Goal: Book appointment/travel/reservation

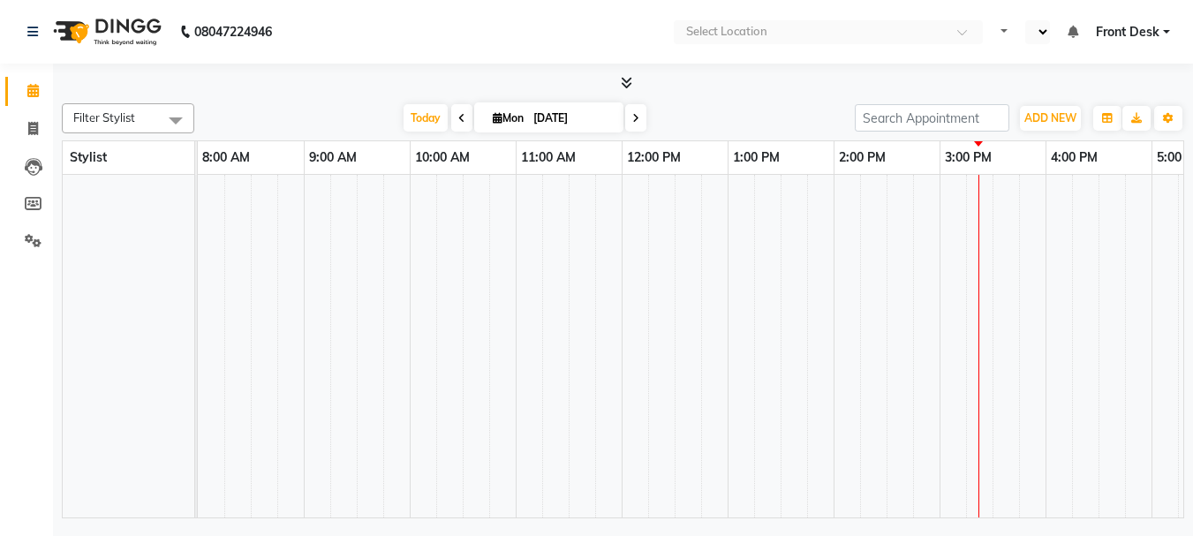
select select "en"
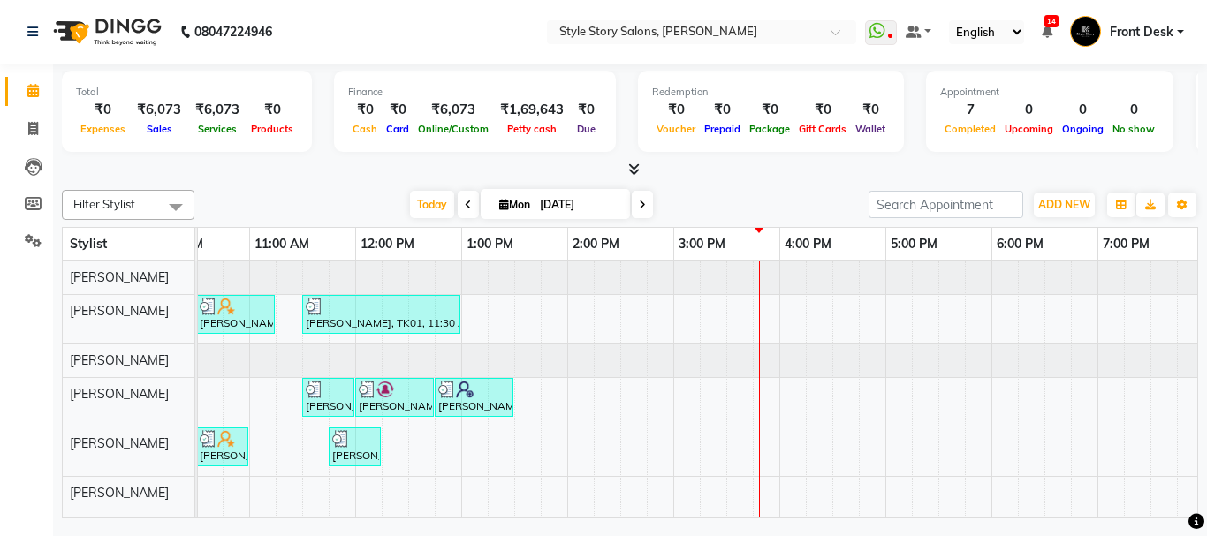
click at [552, 201] on input "[DATE]" at bounding box center [578, 205] width 88 height 27
select select "9"
select select "2025"
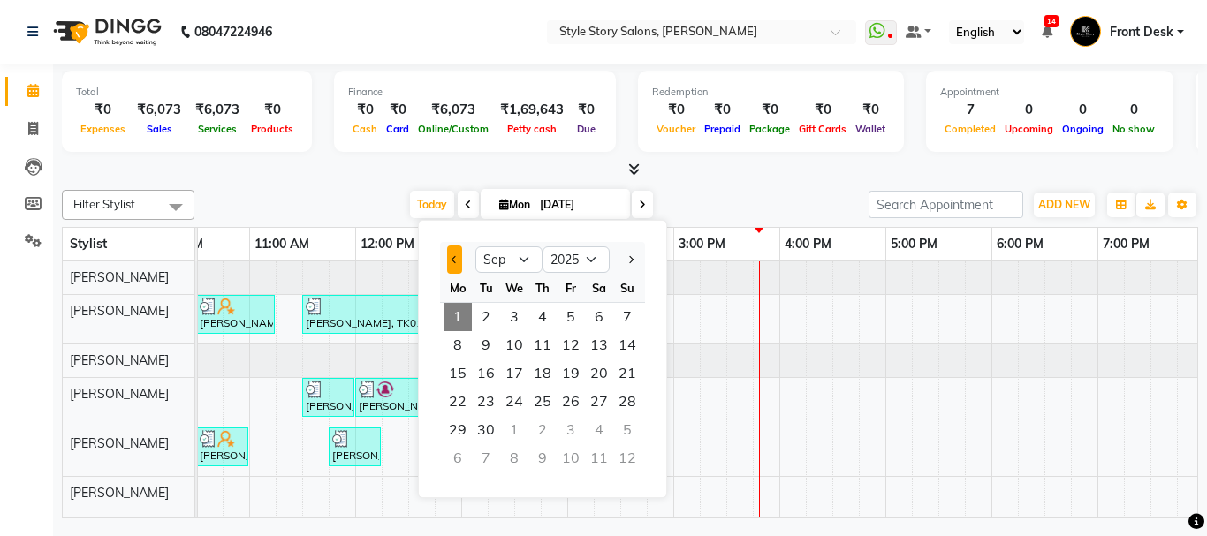
click at [456, 260] on span "Previous month" at bounding box center [454, 259] width 7 height 7
select select "8"
click at [486, 402] on span "19" at bounding box center [486, 402] width 28 height 28
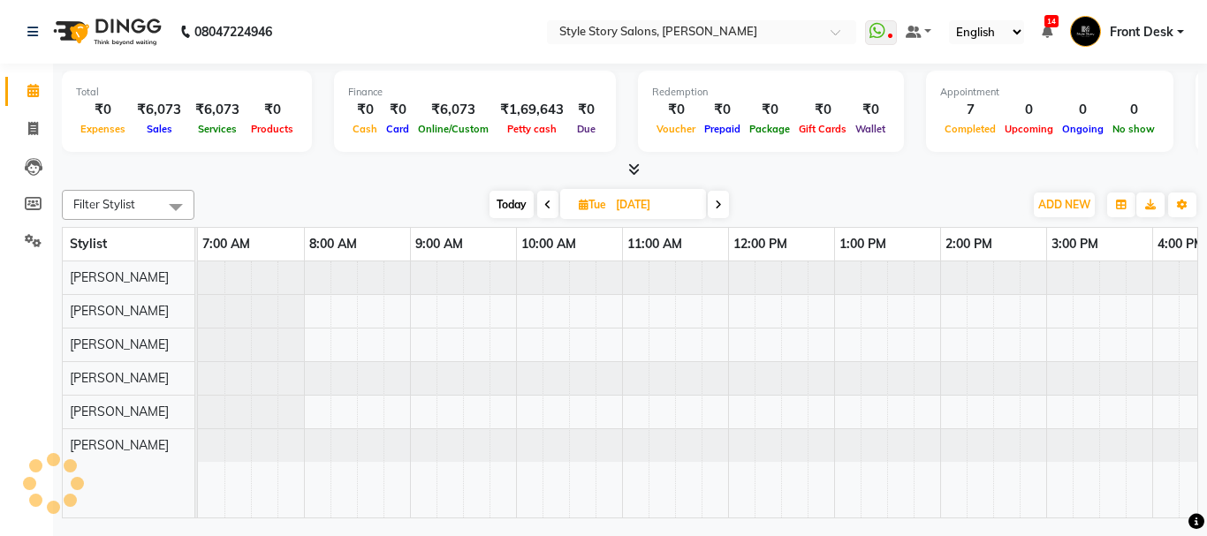
scroll to position [0, 697]
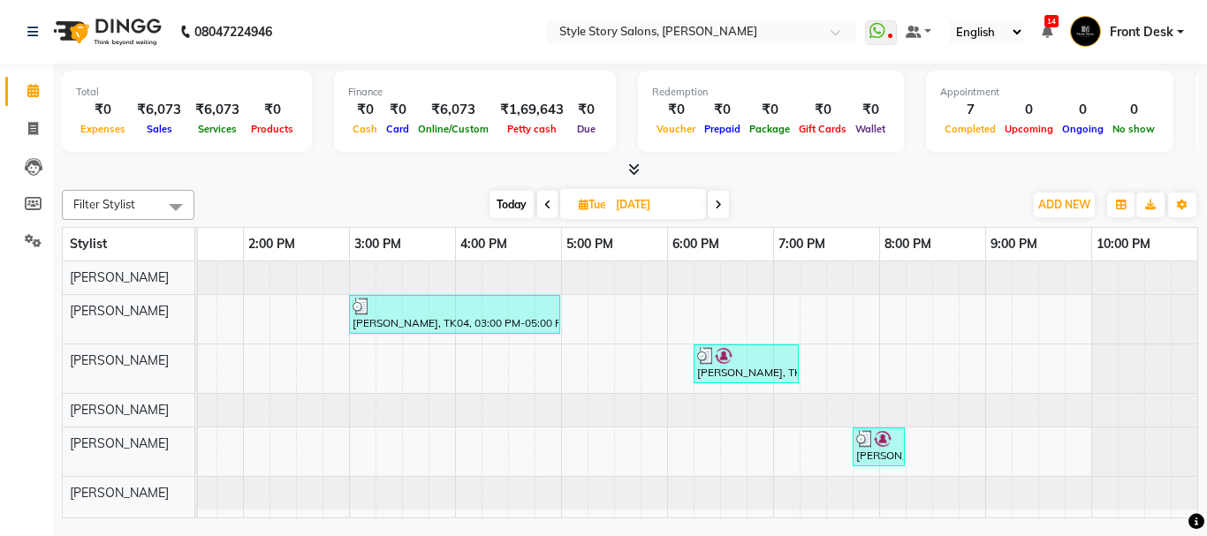
drag, startPoint x: 504, startPoint y: 201, endPoint x: 540, endPoint y: 203, distance: 35.4
click at [507, 201] on span "Today" at bounding box center [511, 204] width 44 height 27
type input "[DATE]"
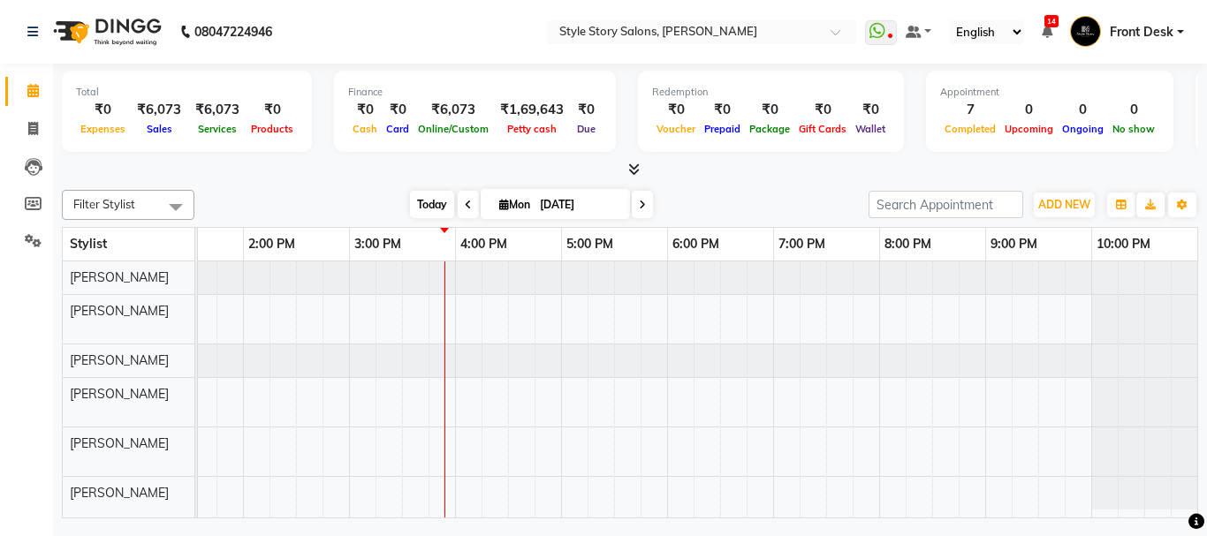
click at [430, 208] on span "Today" at bounding box center [432, 204] width 44 height 27
click at [801, 166] on div at bounding box center [630, 170] width 1136 height 19
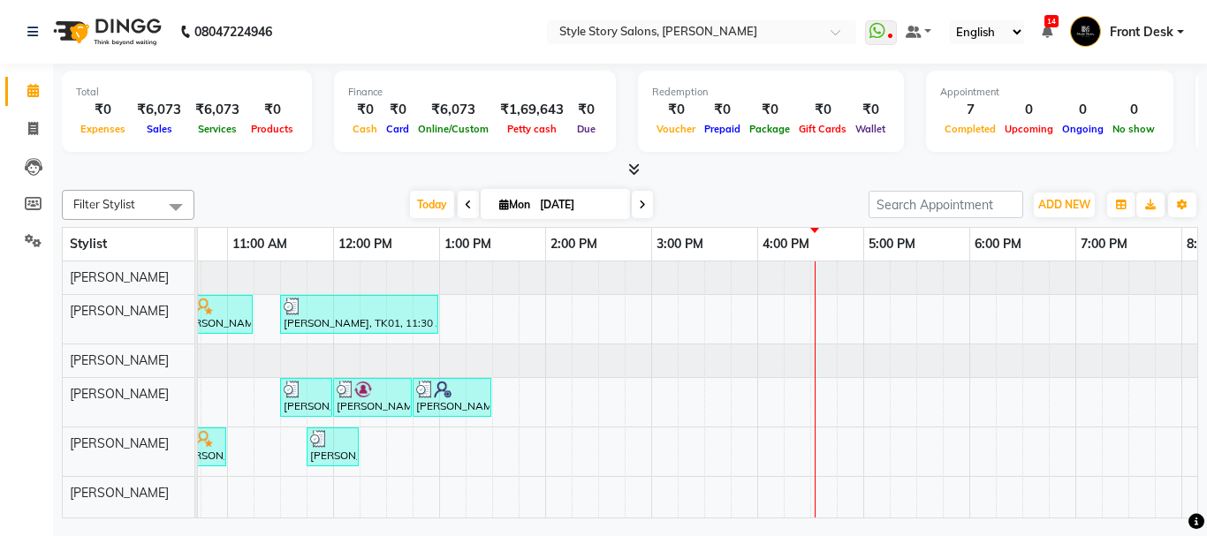
scroll to position [5, 0]
click at [872, 425] on div "Niti K, TK02, 10:30 AM-11:15 AM, Head Massage Female With Shampoo (₹700) Priyan…" at bounding box center [651, 389] width 1696 height 256
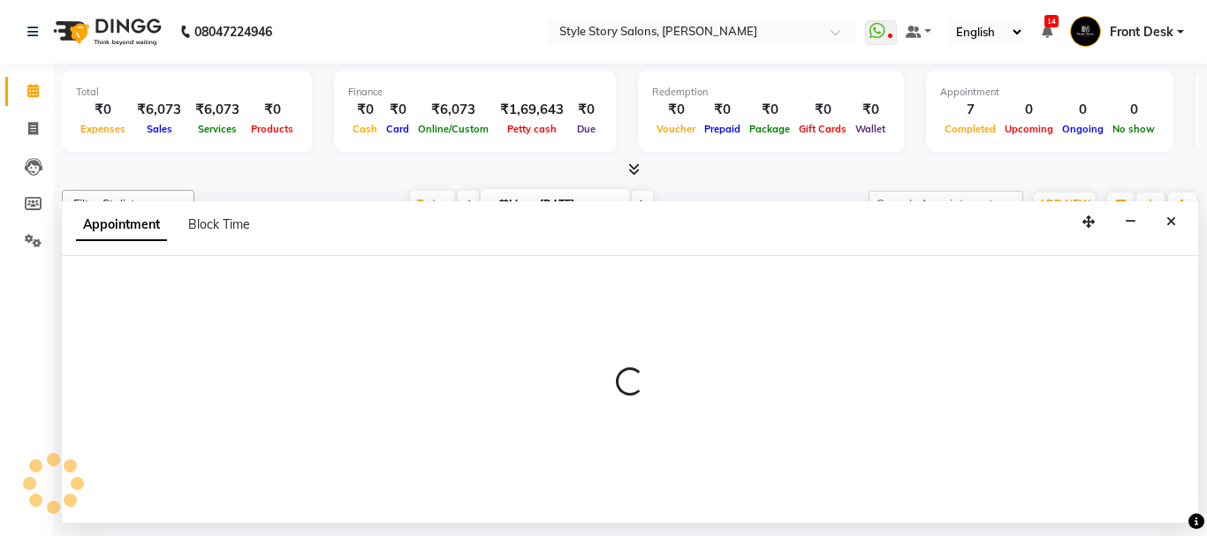
select select "84756"
select select "1020"
select select "tentative"
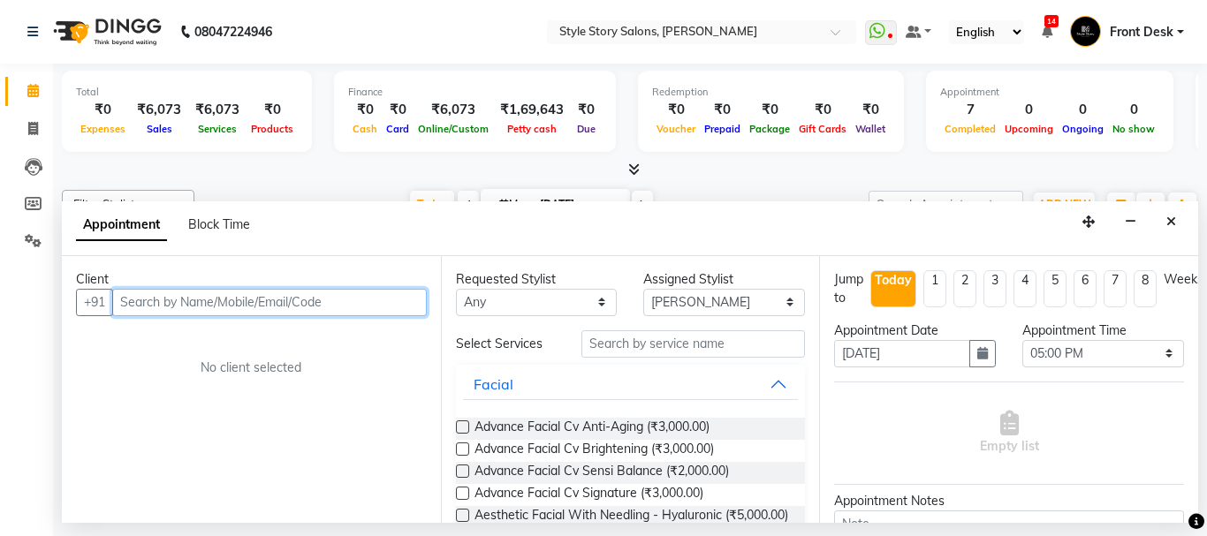
click at [174, 302] on input "text" at bounding box center [269, 302] width 314 height 27
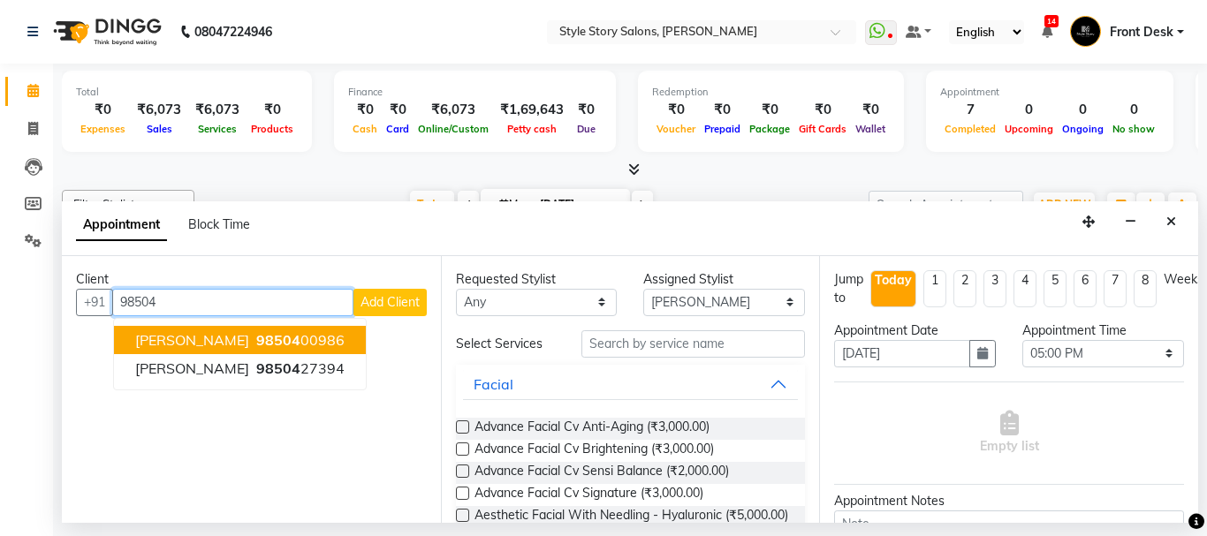
click at [213, 331] on span "Ashwini Parkhi" at bounding box center [192, 340] width 114 height 18
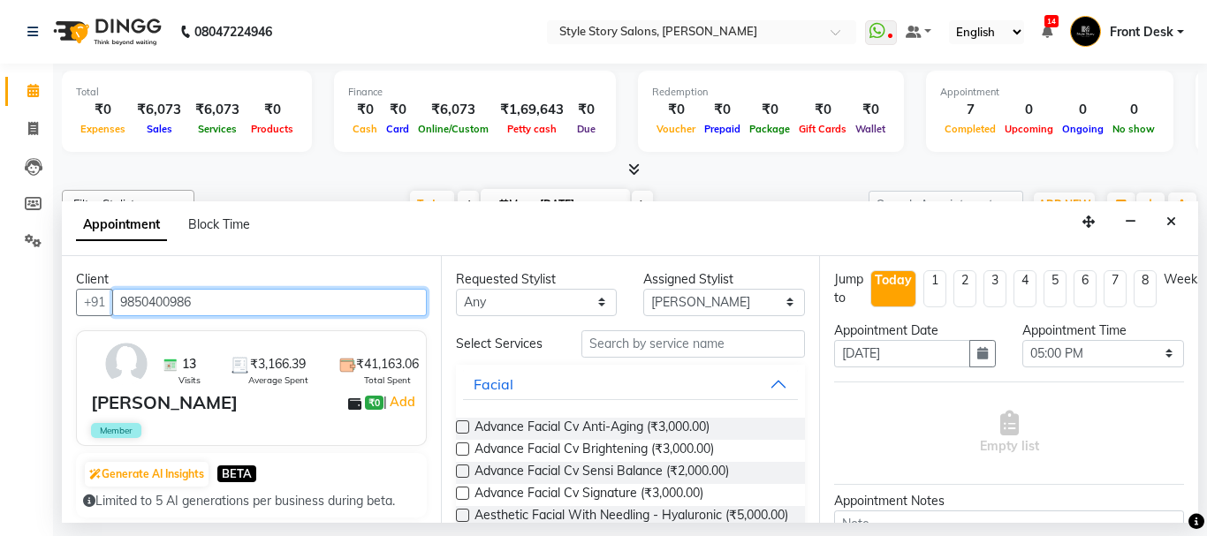
type input "9850400986"
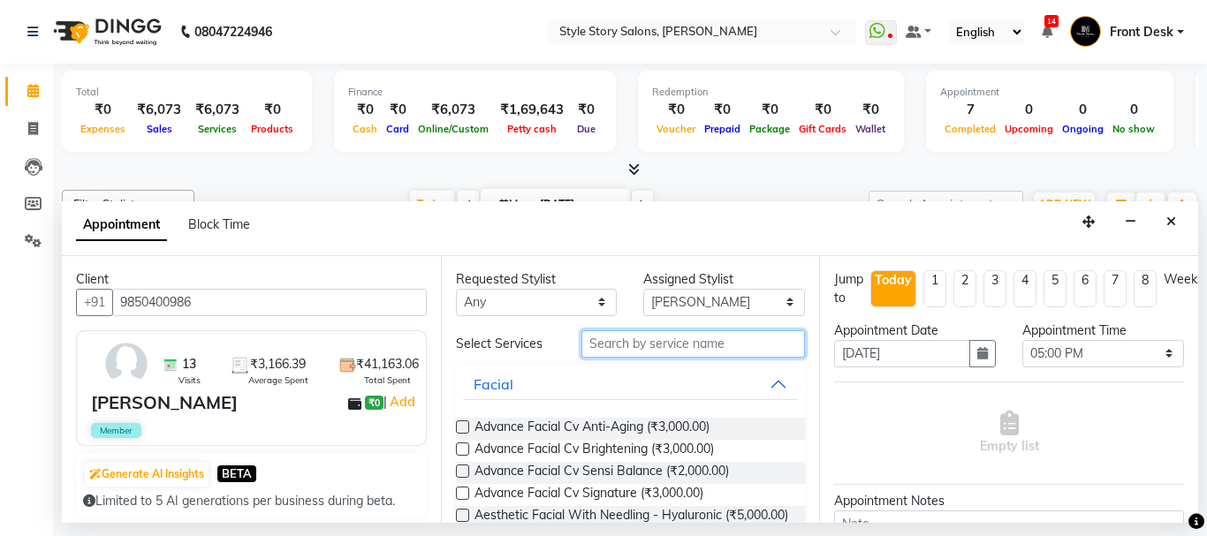
click at [642, 339] on input "text" at bounding box center [693, 343] width 224 height 27
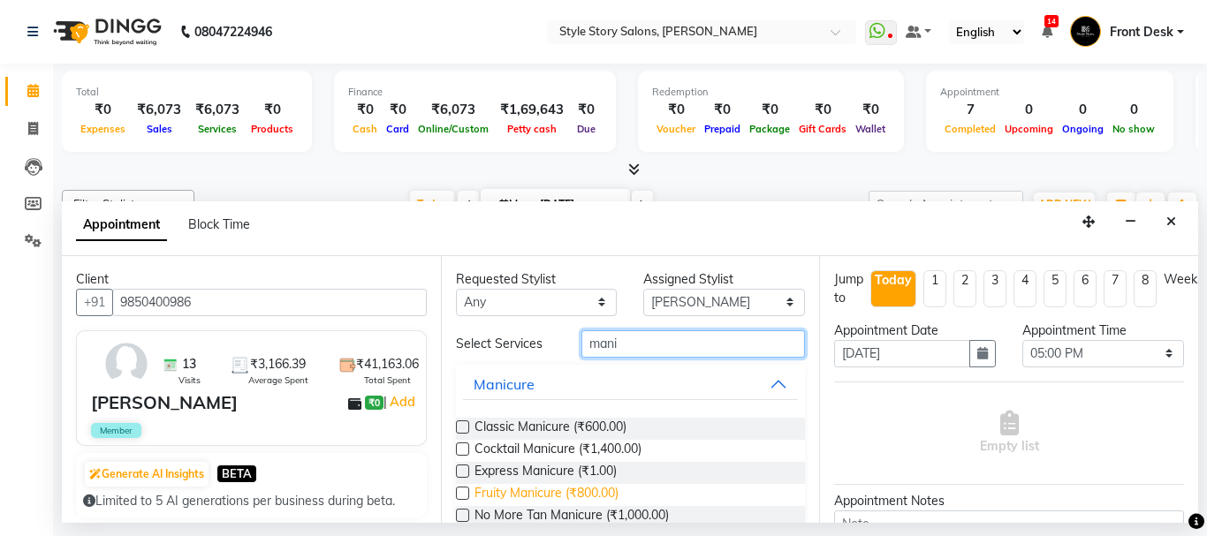
type input "mani"
click at [556, 500] on span "Fruity Manicure (₹800.00)" at bounding box center [546, 495] width 144 height 22
checkbox input "false"
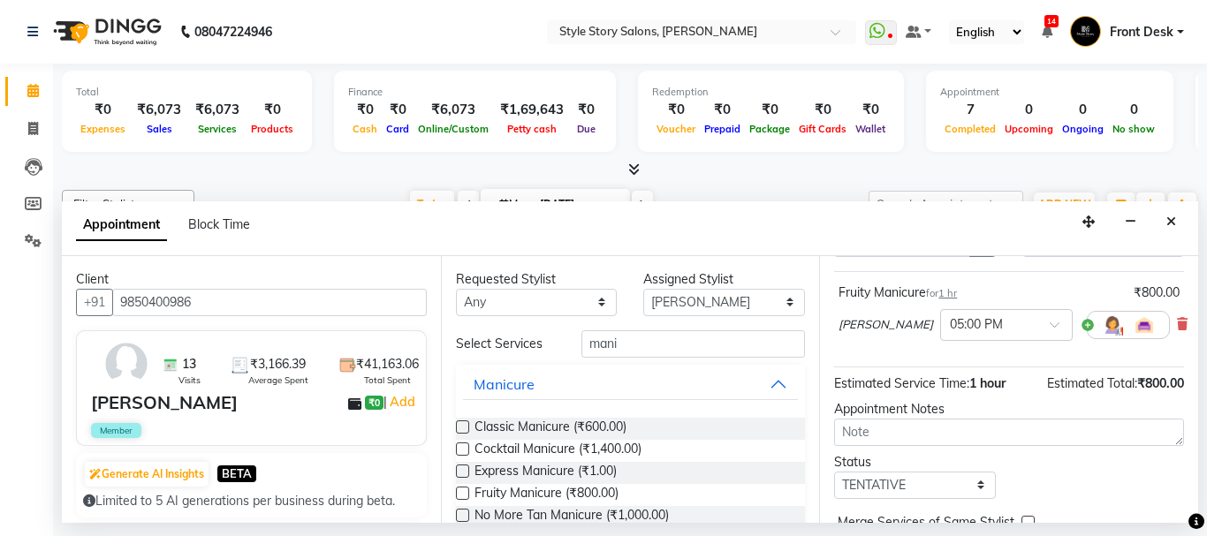
scroll to position [214, 0]
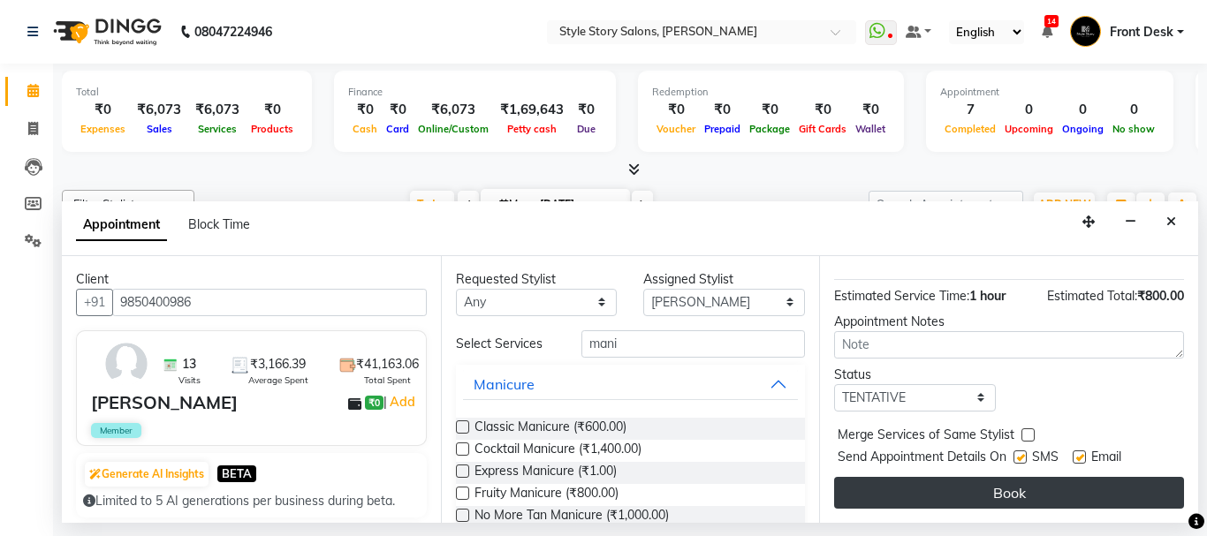
click at [996, 477] on button "Book" at bounding box center [1009, 493] width 350 height 32
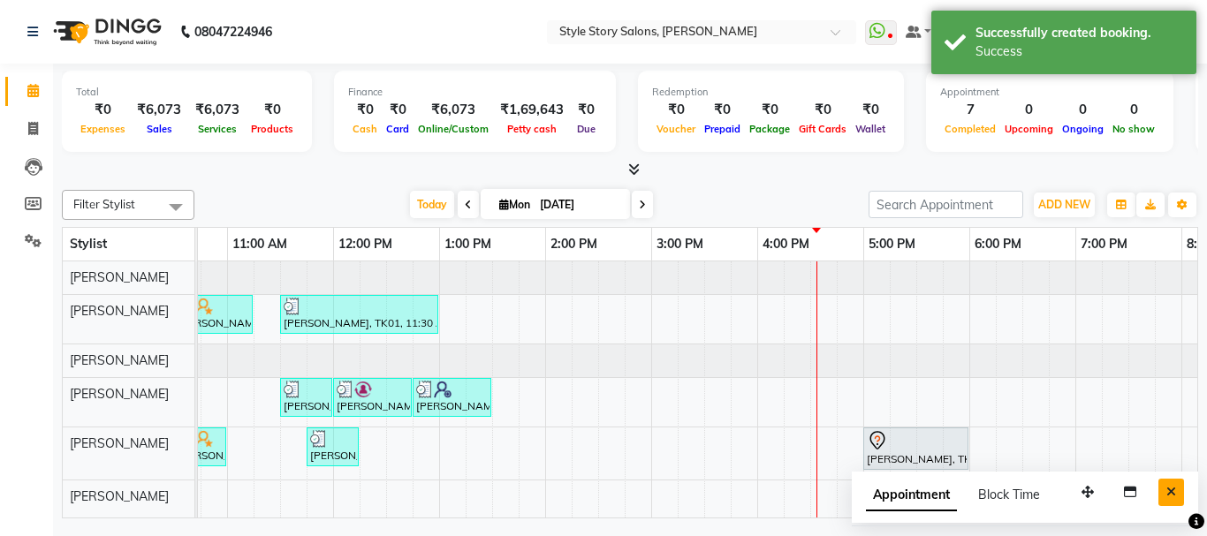
click at [1168, 489] on icon "Close" at bounding box center [1171, 492] width 10 height 12
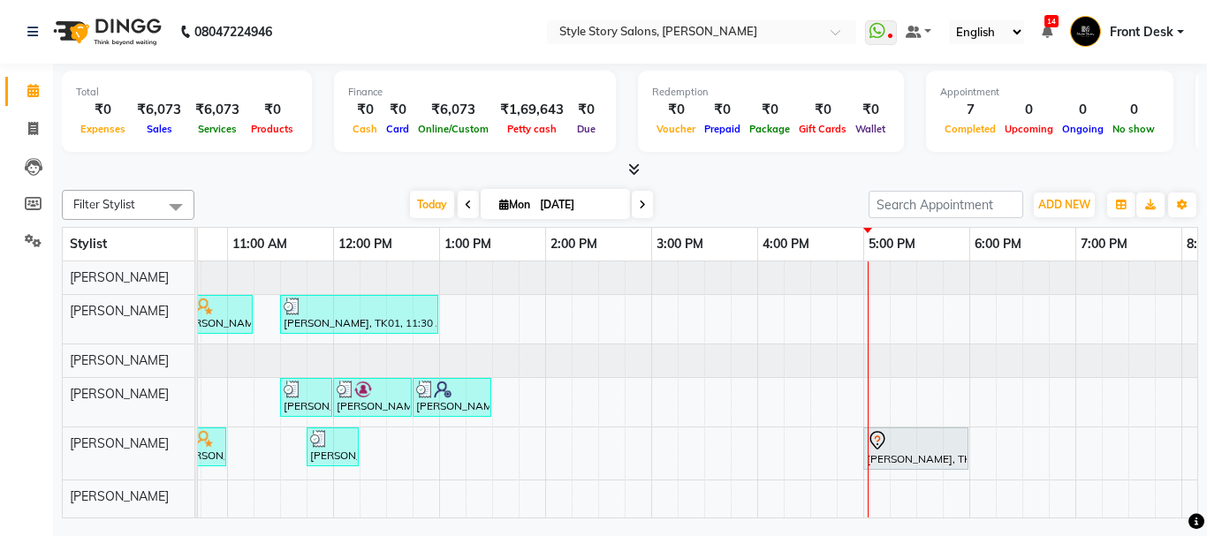
scroll to position [0, 0]
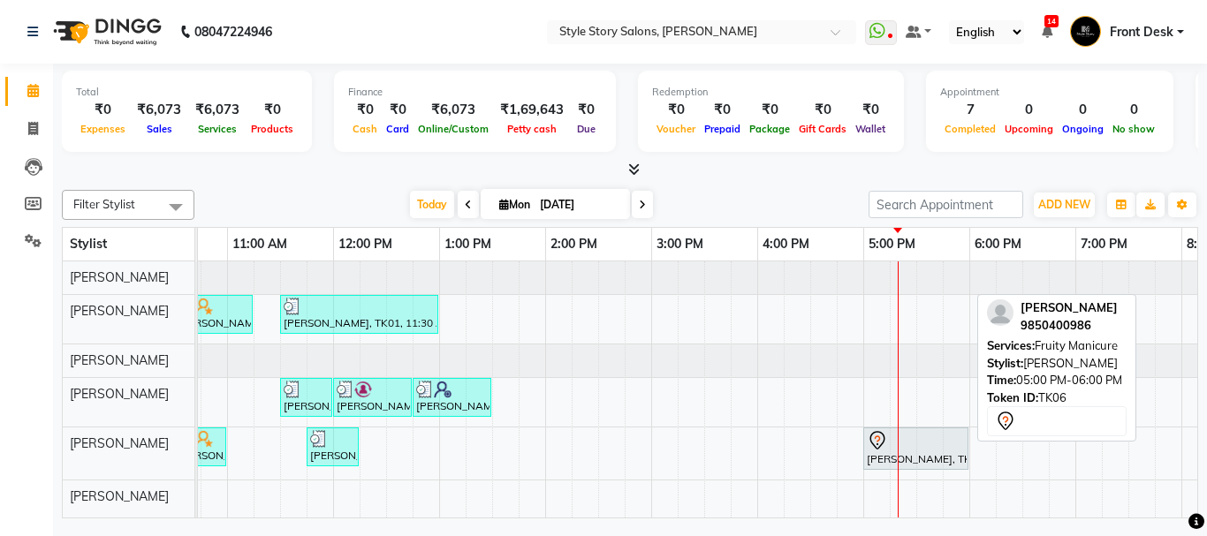
drag, startPoint x: 966, startPoint y: 444, endPoint x: 935, endPoint y: 458, distance: 34.5
click at [852, 459] on div "Niti K, TK02, 10:30 AM-11:15 AM, Head Massage Female With Shampoo (₹700) Priyan…" at bounding box center [651, 389] width 1696 height 256
drag, startPoint x: 970, startPoint y: 442, endPoint x: 883, endPoint y: 452, distance: 87.2
click at [883, 452] on link "Ashwini Parkhi, TK06, 05:00 PM-06:00 PM, Fruity Manicure" at bounding box center [915, 449] width 105 height 42
select select "7"
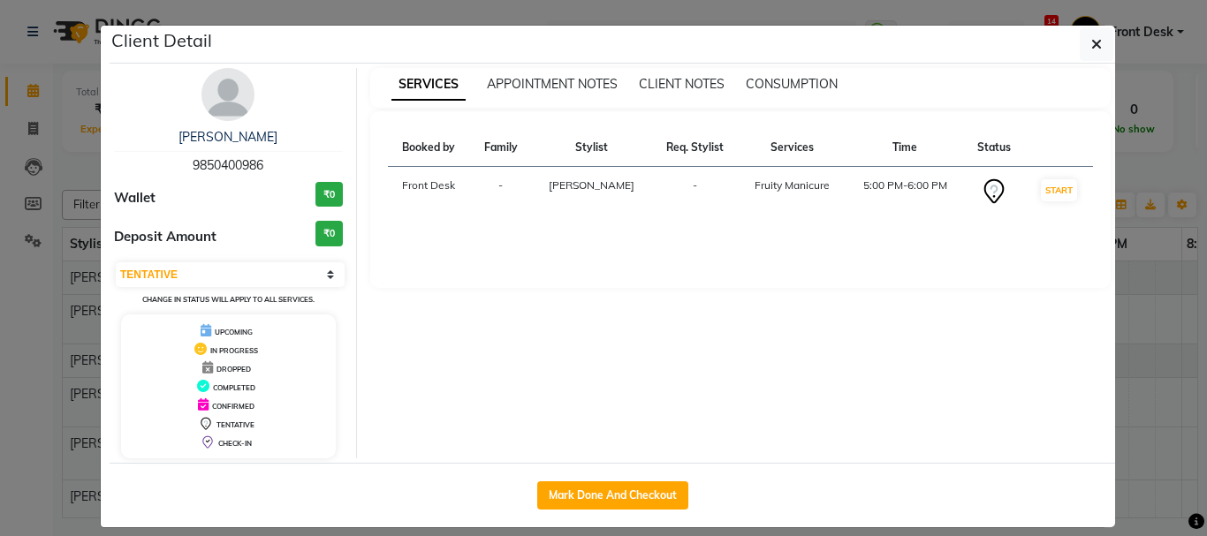
click at [1169, 170] on ngb-modal-window "Client Detail Ashwini Parkhi 9850400986 Wallet ₹0 Deposit Amount ₹0 Select IN S…" at bounding box center [603, 268] width 1207 height 536
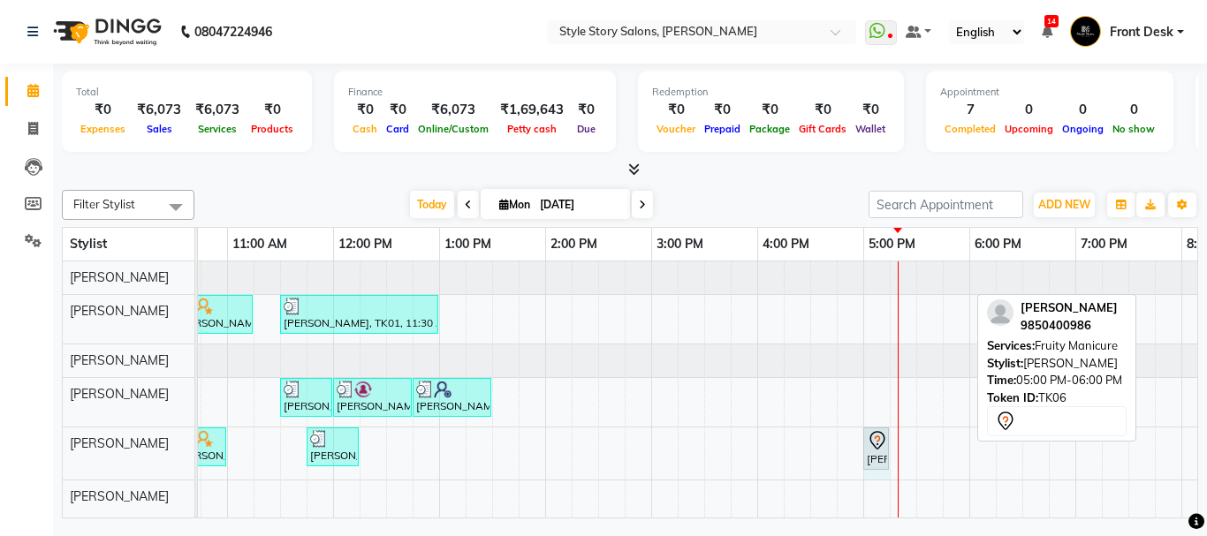
drag, startPoint x: 966, startPoint y: 436, endPoint x: 870, endPoint y: 449, distance: 97.1
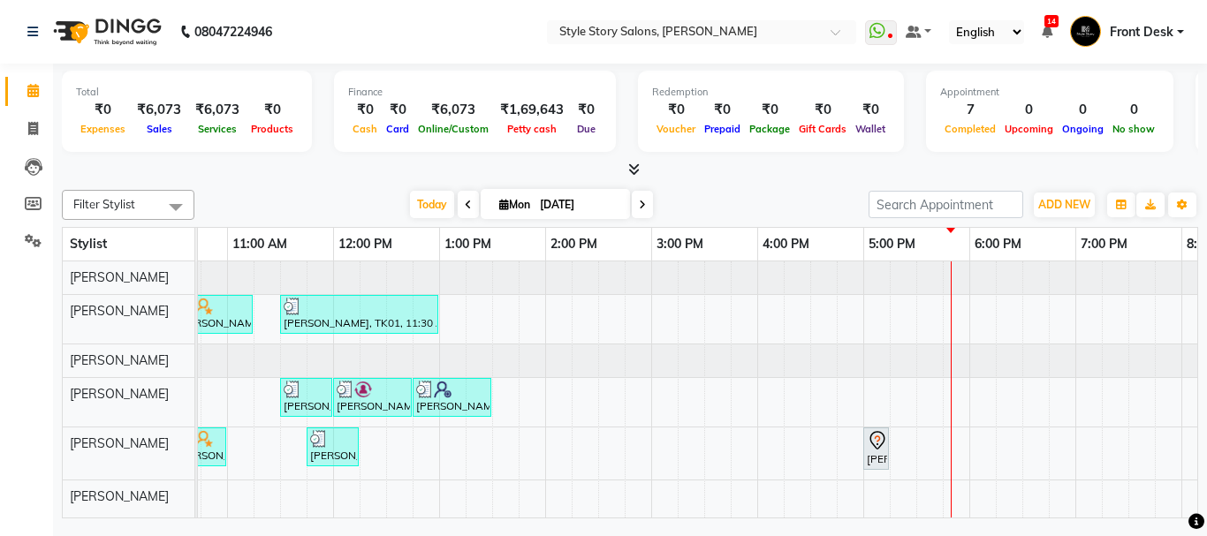
click at [1206, 87] on div "Total ₹0 Expenses ₹6,073 Sales ₹6,073 Services ₹0 Products Finance ₹0 Cash ₹0 C…" at bounding box center [630, 293] width 1154 height 459
